Goal: Information Seeking & Learning: Check status

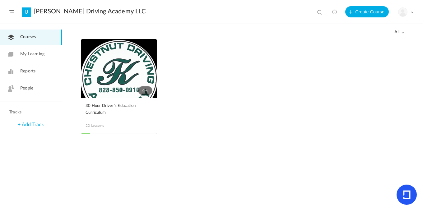
click at [33, 73] on span "Reports" at bounding box center [27, 71] width 15 height 7
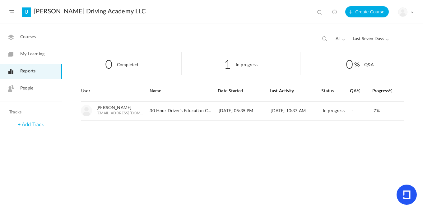
click at [32, 91] on span "People" at bounding box center [26, 88] width 13 height 7
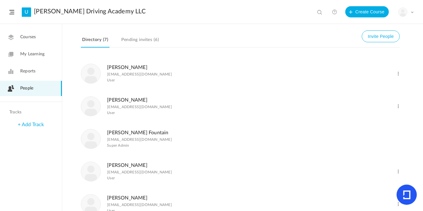
click at [133, 43] on link "Pending invites (6)" at bounding box center [140, 42] width 40 height 12
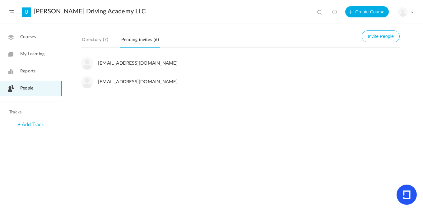
click at [31, 73] on span "Reports" at bounding box center [27, 71] width 15 height 7
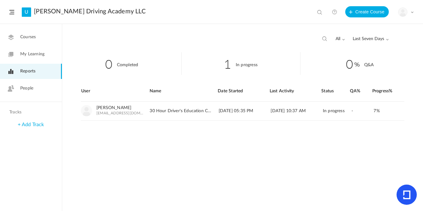
click at [29, 91] on span "People" at bounding box center [26, 88] width 13 height 7
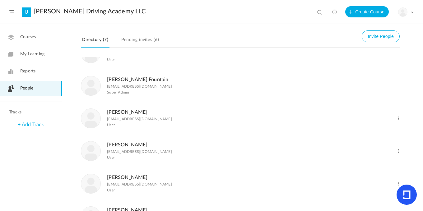
scroll to position [81, 0]
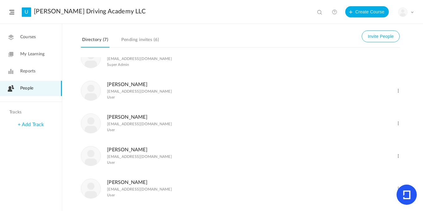
click at [113, 150] on link "[PERSON_NAME]" at bounding box center [127, 150] width 40 height 5
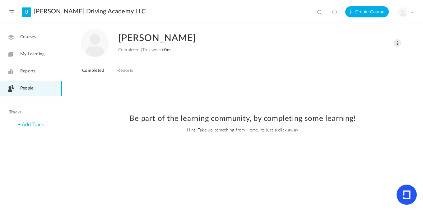
click at [127, 72] on link "Reports" at bounding box center [125, 73] width 18 height 12
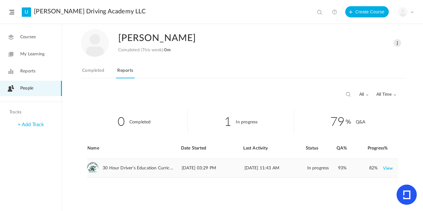
click at [385, 169] on link "View" at bounding box center [388, 168] width 10 height 11
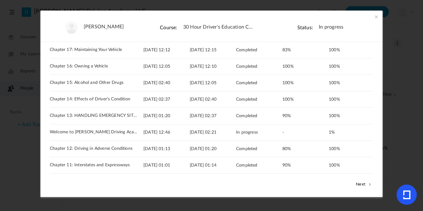
scroll to position [91, 0]
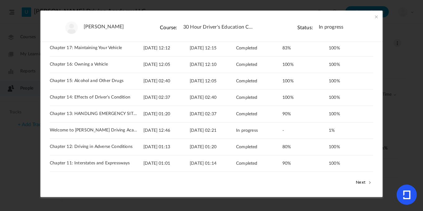
click at [363, 184] on button "Next" at bounding box center [364, 182] width 19 height 8
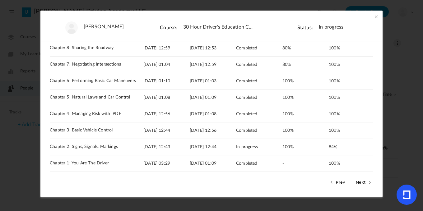
click at [376, 17] on span at bounding box center [377, 17] width 6 height 6
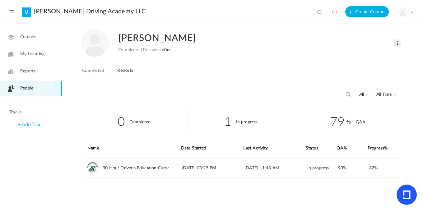
click at [34, 87] on link "People" at bounding box center [31, 88] width 62 height 15
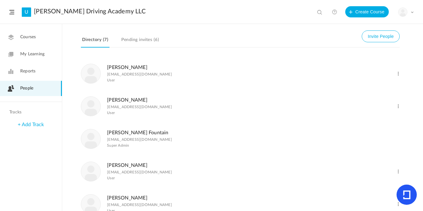
click at [35, 70] on span "Reports" at bounding box center [27, 71] width 15 height 7
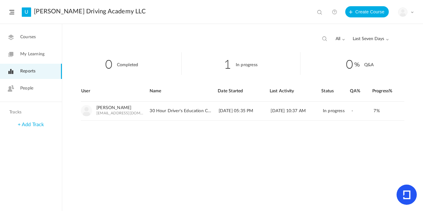
click at [30, 89] on span "People" at bounding box center [26, 88] width 13 height 7
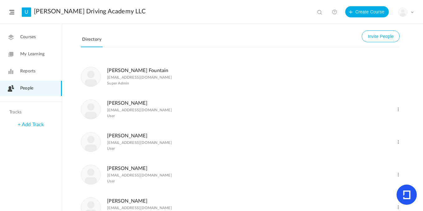
scroll to position [62, 0]
click at [111, 102] on link "[PERSON_NAME]" at bounding box center [127, 103] width 40 height 5
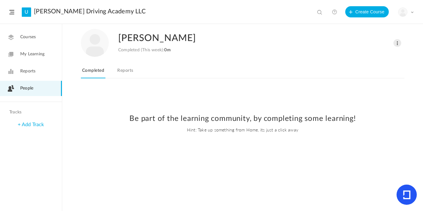
click at [122, 71] on link "Reports" at bounding box center [125, 73] width 18 height 12
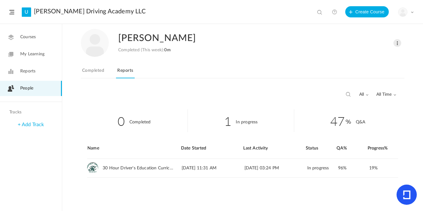
click at [24, 87] on span "People" at bounding box center [26, 88] width 13 height 7
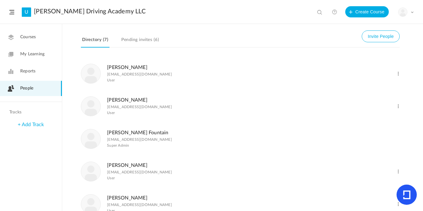
click at [124, 101] on link "[PERSON_NAME]" at bounding box center [127, 100] width 40 height 5
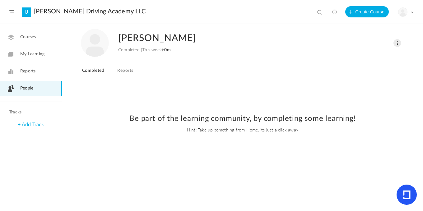
click at [127, 70] on link "Reports" at bounding box center [125, 73] width 18 height 12
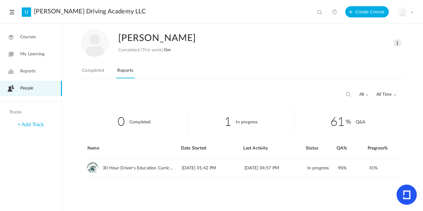
click at [32, 88] on span "People" at bounding box center [26, 88] width 13 height 7
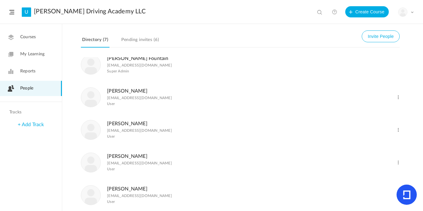
scroll to position [81, 0]
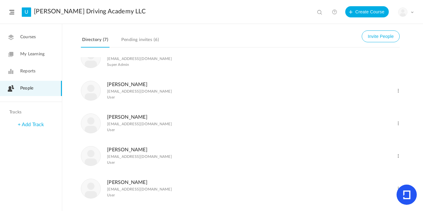
click at [122, 153] on link "[PERSON_NAME]" at bounding box center [127, 150] width 40 height 5
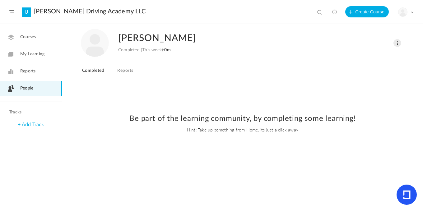
click at [121, 75] on link "Reports" at bounding box center [125, 73] width 18 height 12
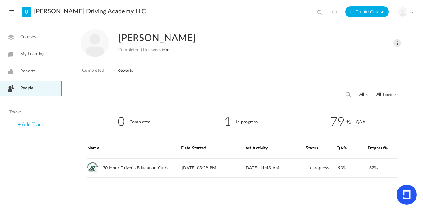
click at [25, 85] on span "People" at bounding box center [26, 88] width 13 height 7
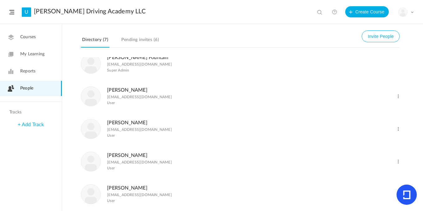
scroll to position [81, 0]
